Goal: Task Accomplishment & Management: Use online tool/utility

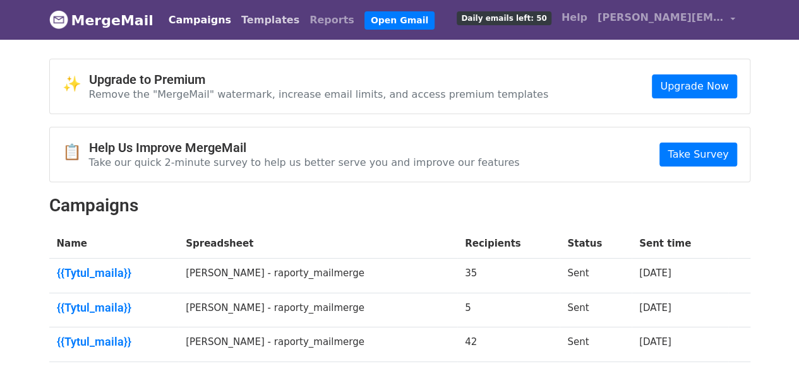
click at [254, 25] on link "Templates" at bounding box center [270, 20] width 68 height 25
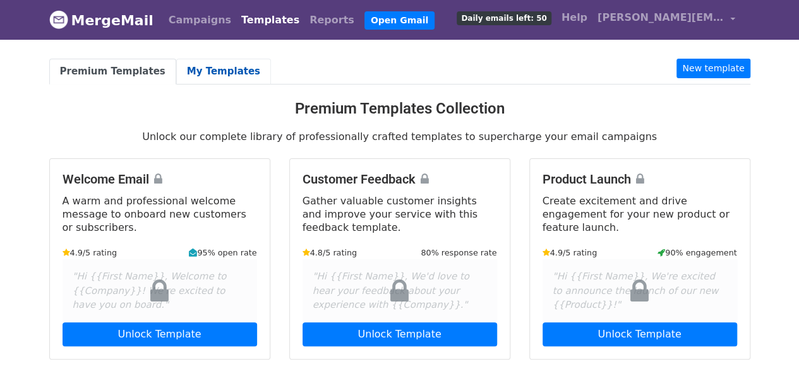
click at [205, 68] on link "My Templates" at bounding box center [223, 72] width 95 height 26
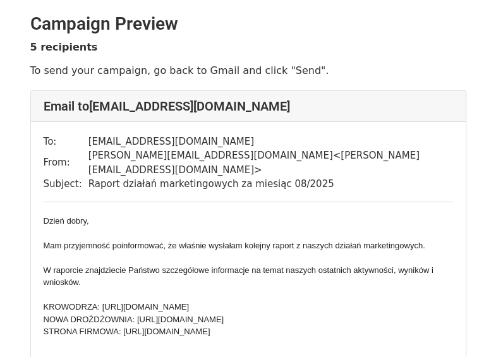
drag, startPoint x: 500, startPoint y: 42, endPoint x: 512, endPoint y: -4, distance: 47.5
